Goal: Task Accomplishment & Management: Manage account settings

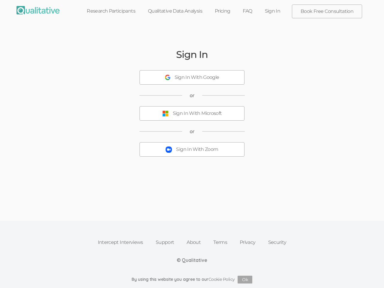
click at [192, 144] on button "Sign In With Zoom" at bounding box center [191, 149] width 105 height 14
click at [192, 77] on div "Sign In With Google" at bounding box center [197, 77] width 45 height 7
click at [192, 113] on div "Sign In With Microsoft" at bounding box center [197, 113] width 49 height 7
click at [192, 149] on div "Sign In With Zoom" at bounding box center [197, 149] width 42 height 7
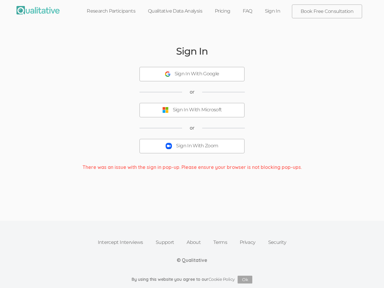
click at [245, 280] on button "Ok" at bounding box center [245, 280] width 15 height 8
